Goal: Transaction & Acquisition: Download file/media

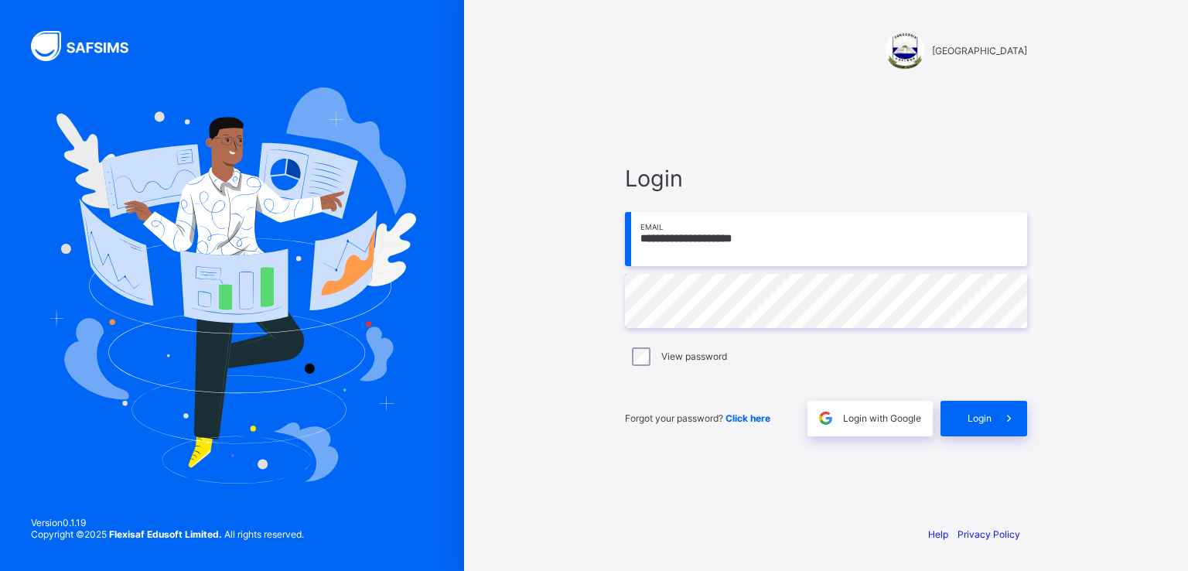
type input "**********"
click at [948, 410] on div "Login" at bounding box center [984, 419] width 87 height 36
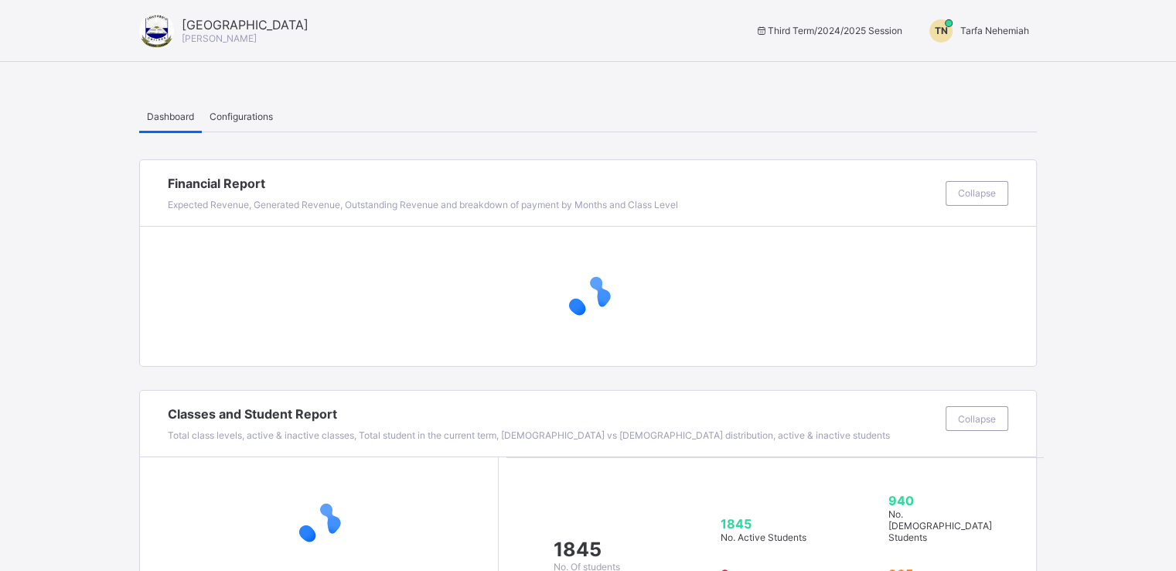
click at [1003, 37] on div "TN Tarfa Nehemiah" at bounding box center [975, 30] width 123 height 23
click at [1002, 31] on span "Tarfa Nehemiah" at bounding box center [995, 31] width 69 height 12
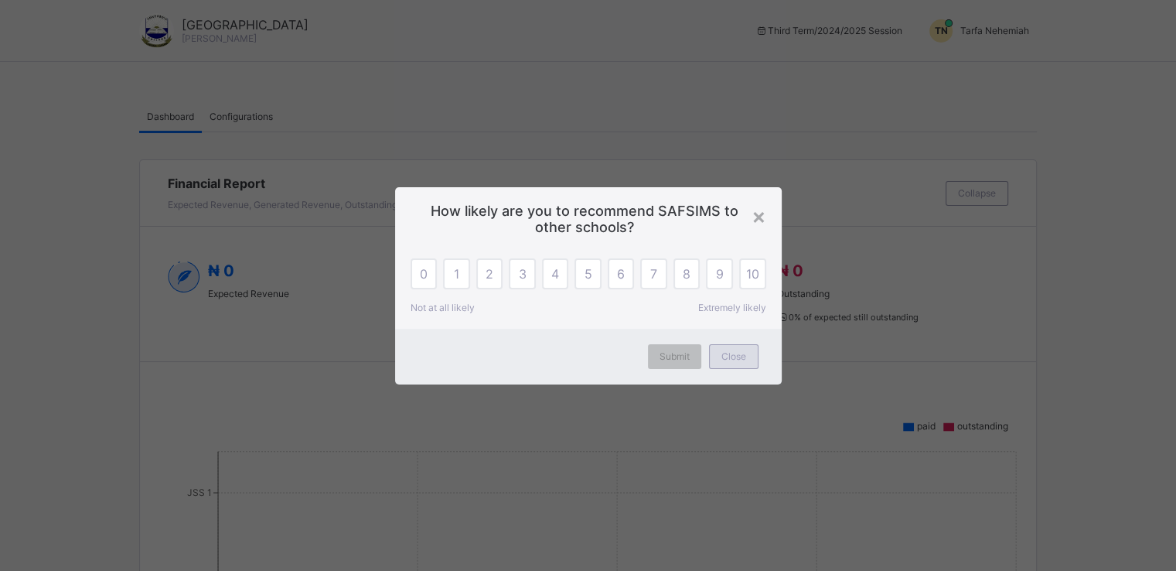
click at [729, 357] on span "Close" at bounding box center [734, 356] width 25 height 12
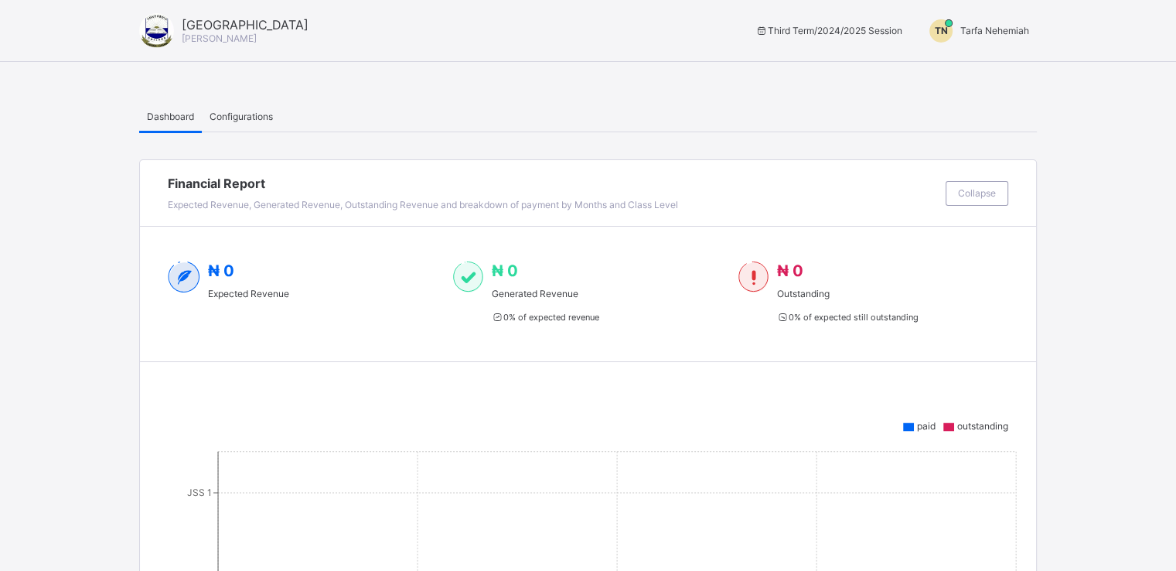
click at [999, 31] on span "Tarfa Nehemiah" at bounding box center [995, 31] width 69 height 12
click at [983, 67] on span "Switch to Admin View" at bounding box center [972, 66] width 118 height 18
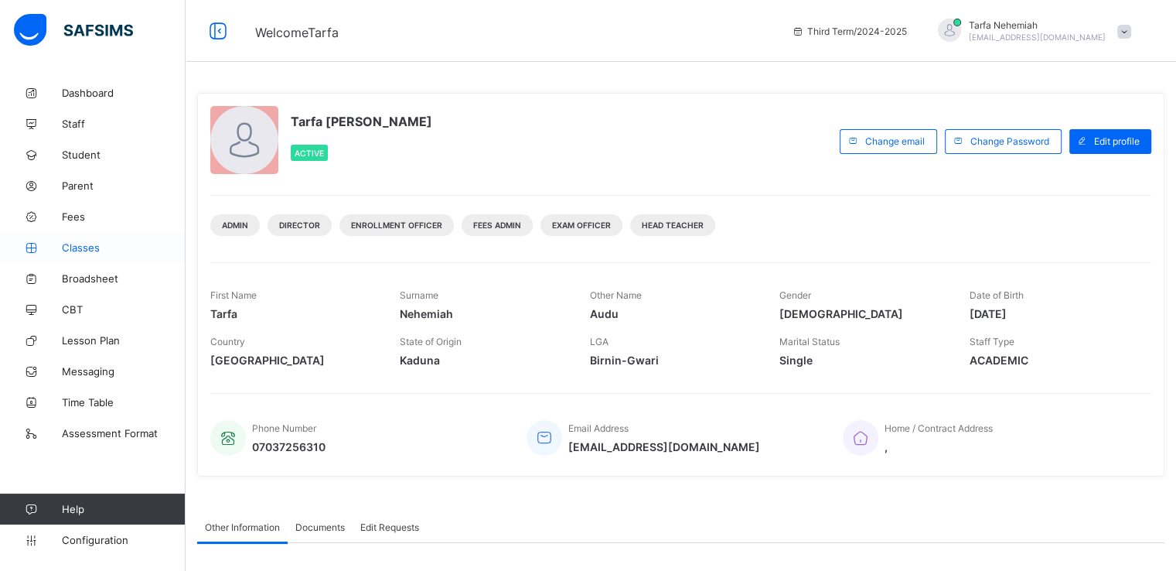
click at [81, 245] on span "Classes" at bounding box center [124, 247] width 124 height 12
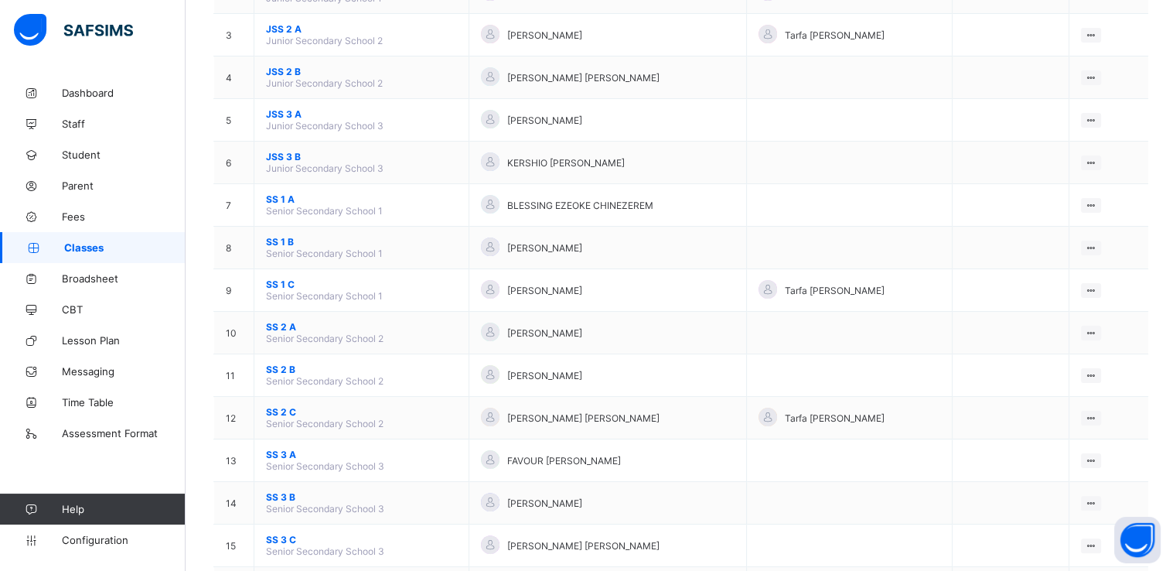
scroll to position [255, 0]
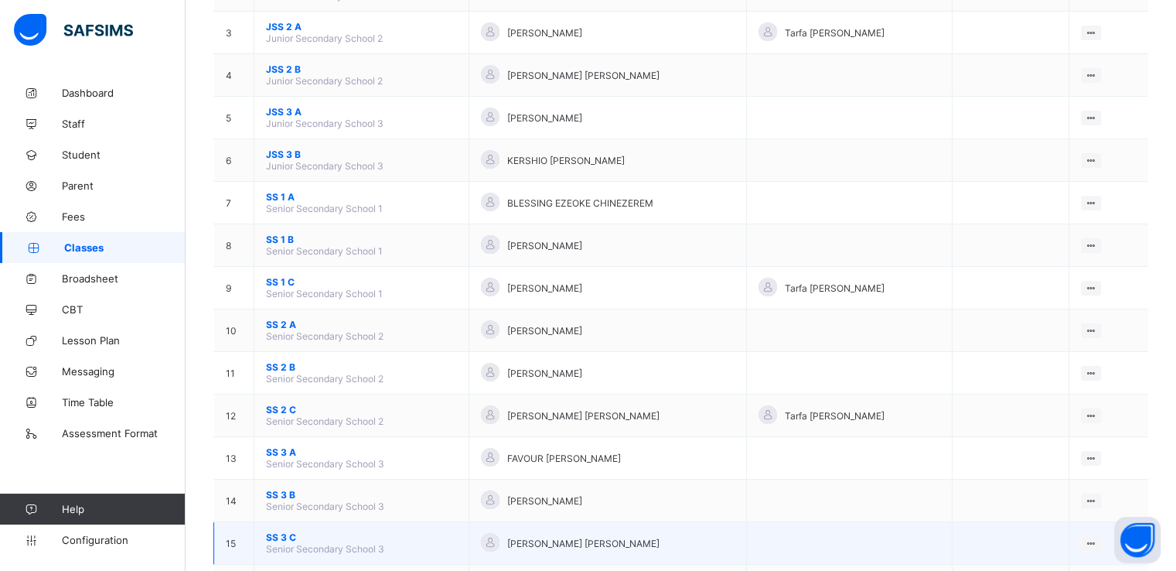
click at [280, 537] on span "SS 3 C" at bounding box center [361, 537] width 191 height 12
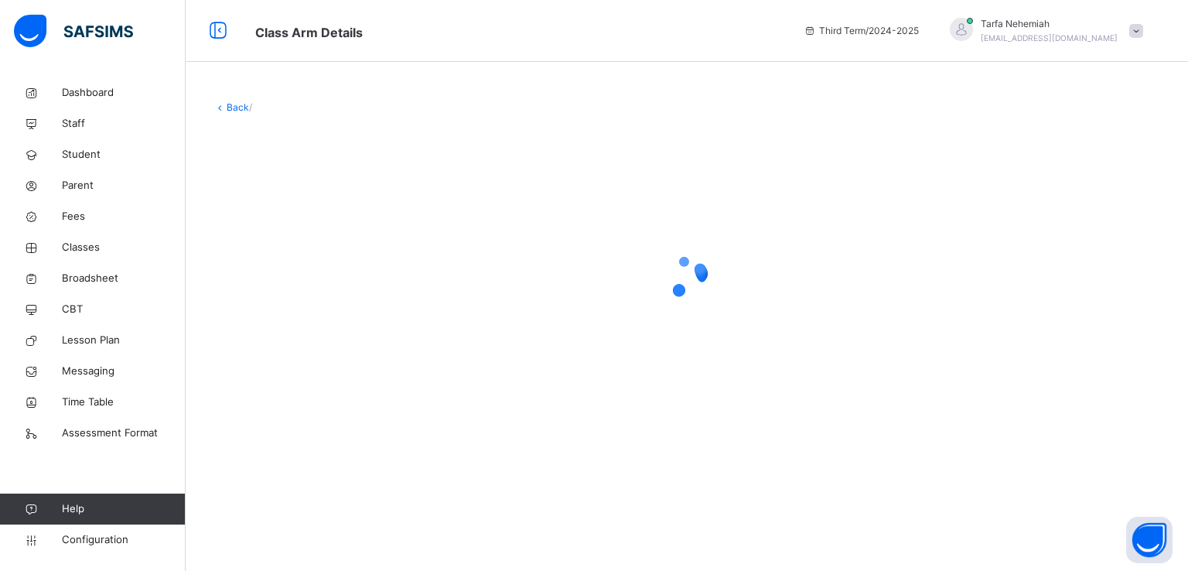
click at [1186, 72] on html "Class Arm Details Third Term / [DATE]-[DATE] Tarfa Nehemiah [EMAIL_ADDRESS][DOM…" at bounding box center [594, 285] width 1188 height 571
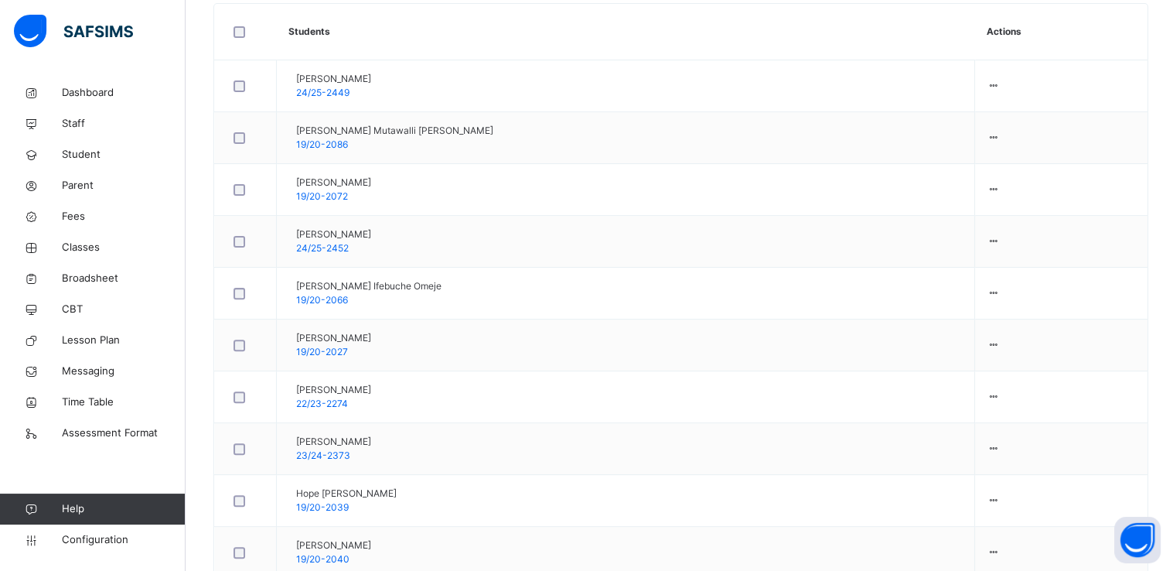
scroll to position [455, 0]
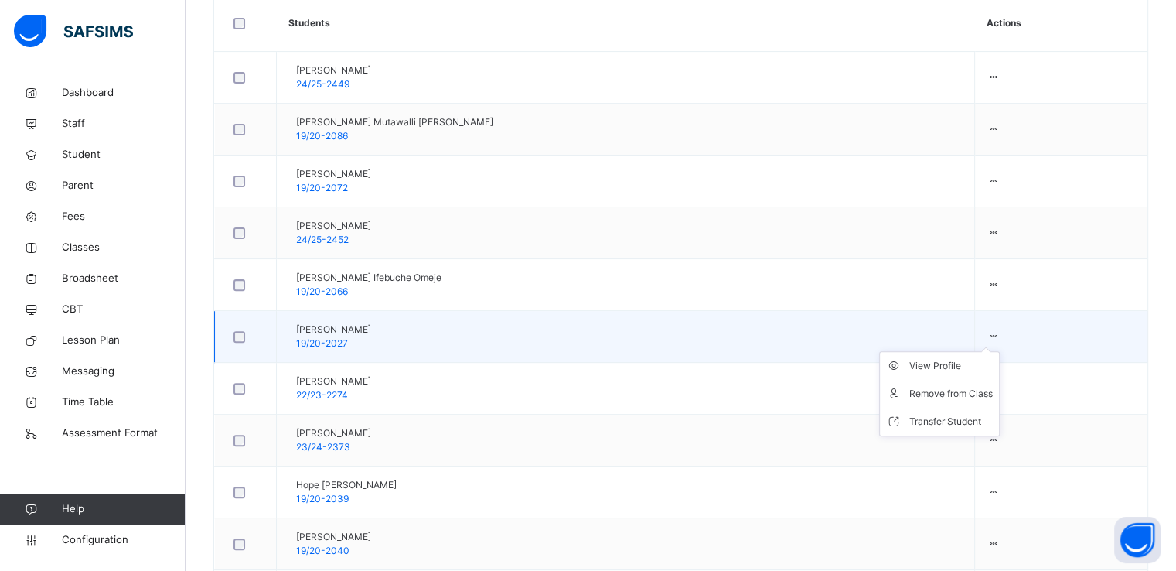
click at [987, 336] on icon at bounding box center [993, 336] width 13 height 12
click at [951, 366] on div "View Profile" at bounding box center [952, 365] width 84 height 15
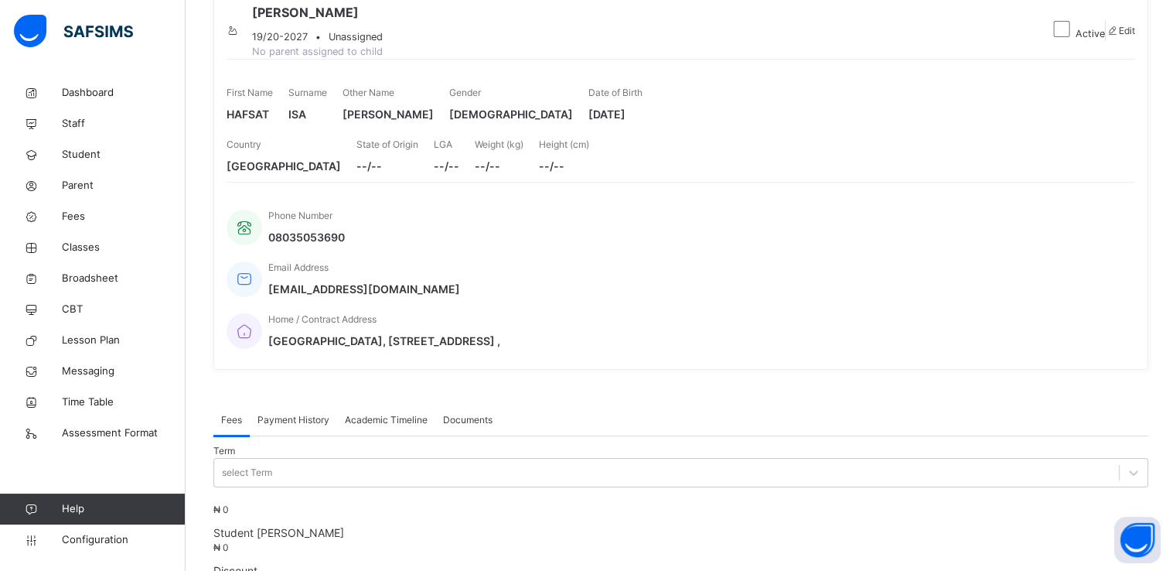
scroll to position [151, 0]
click at [374, 414] on span "Academic Timeline" at bounding box center [386, 421] width 83 height 14
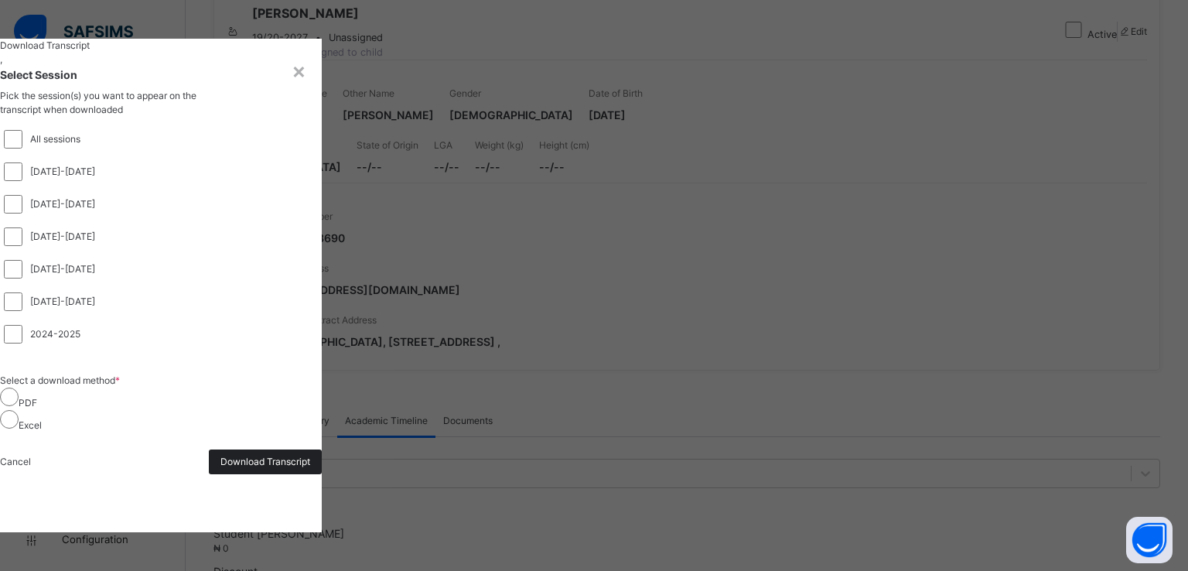
click at [310, 469] on span "Download Transcript" at bounding box center [265, 462] width 90 height 14
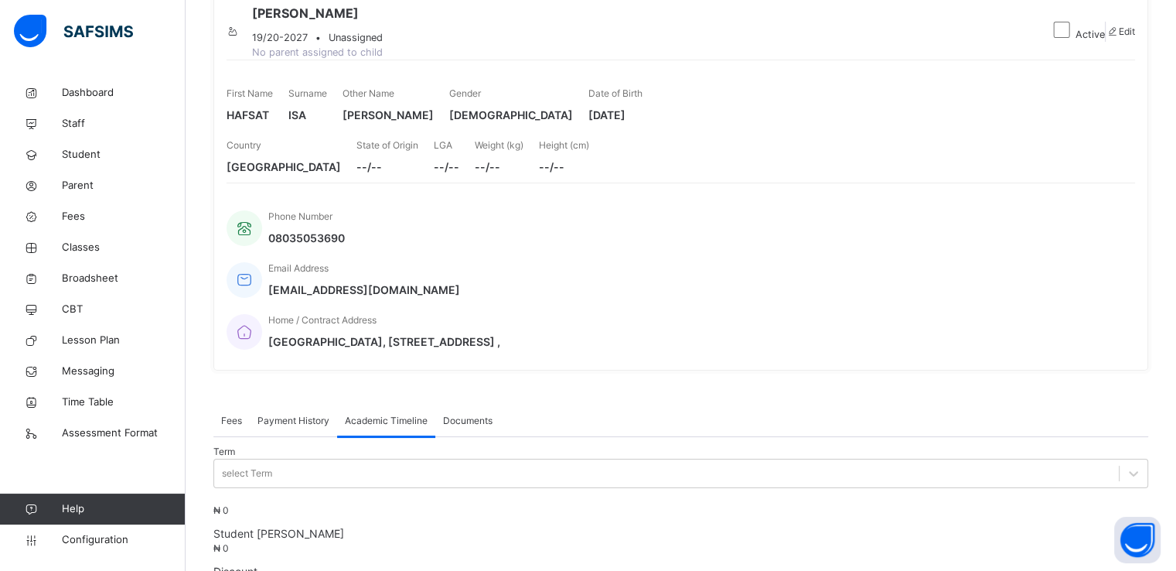
scroll to position [0, 0]
